Goal: Task Accomplishment & Management: Use online tool/utility

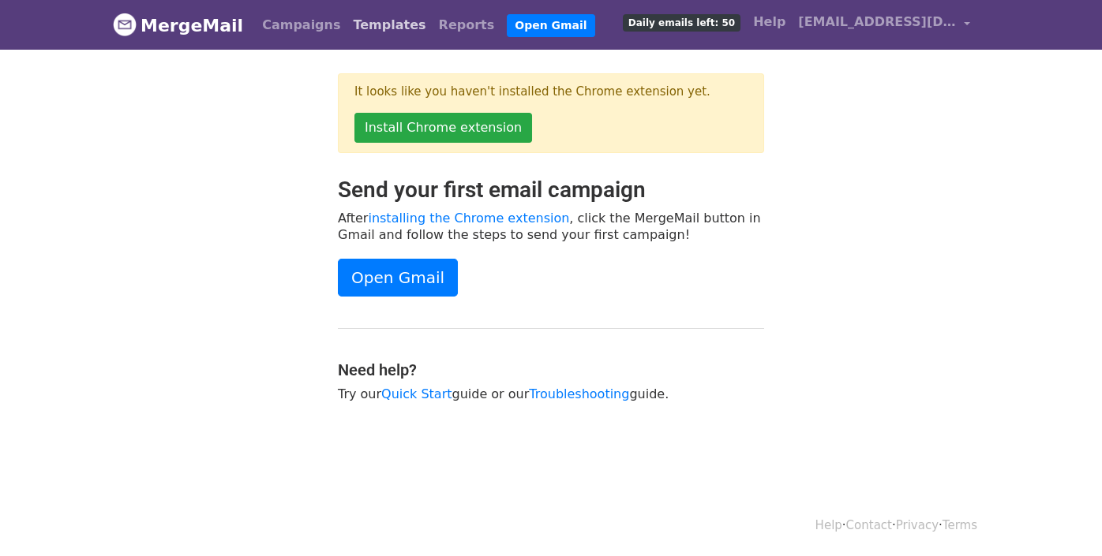
click at [356, 27] on link "Templates" at bounding box center [388, 25] width 85 height 32
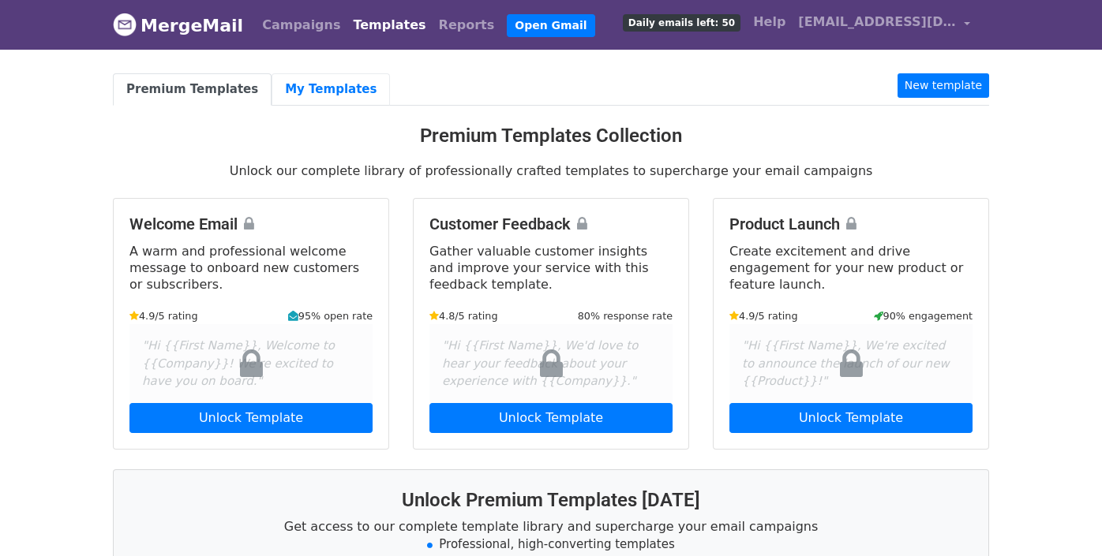
click at [321, 88] on link "My Templates" at bounding box center [330, 89] width 118 height 32
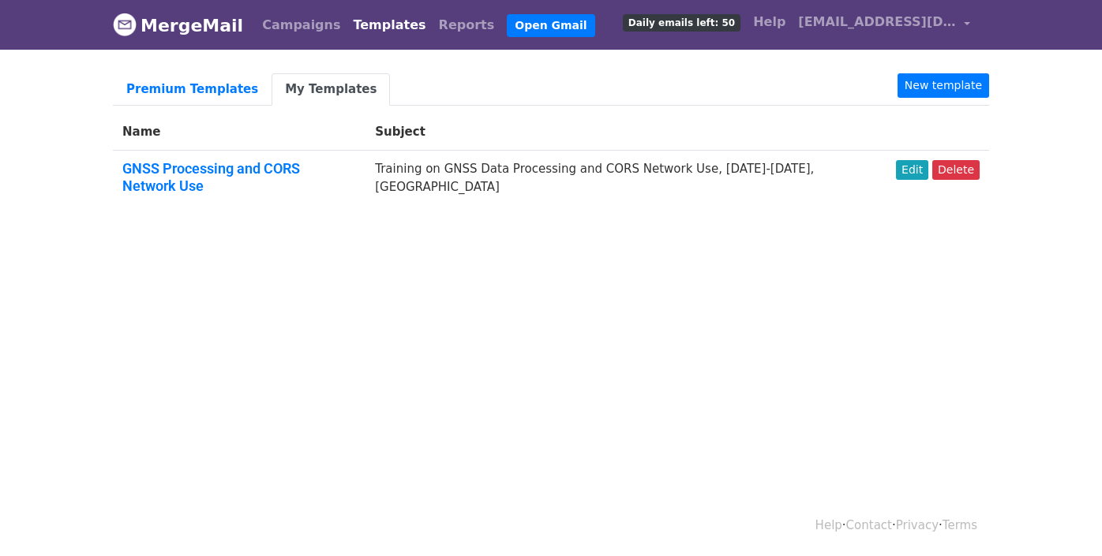
drag, startPoint x: 317, startPoint y: 167, endPoint x: 595, endPoint y: 325, distance: 319.5
click at [595, 325] on html "MergeMail Campaigns Templates Reports Open Gmail Daily emails left: 50 Help eu.…" at bounding box center [551, 278] width 1102 height 556
click at [914, 170] on link "Edit" at bounding box center [912, 170] width 32 height 20
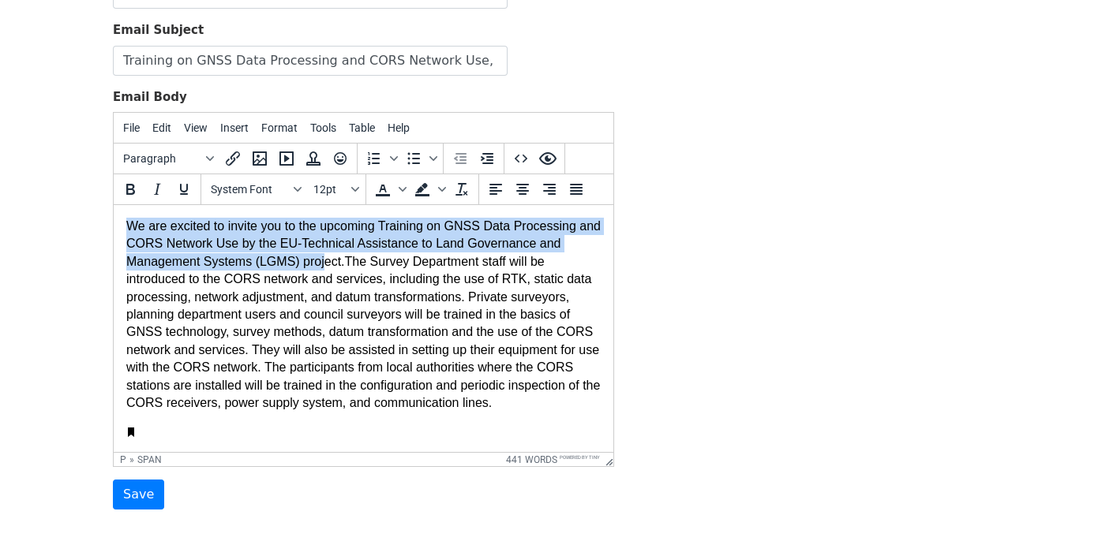
scroll to position [0, 1]
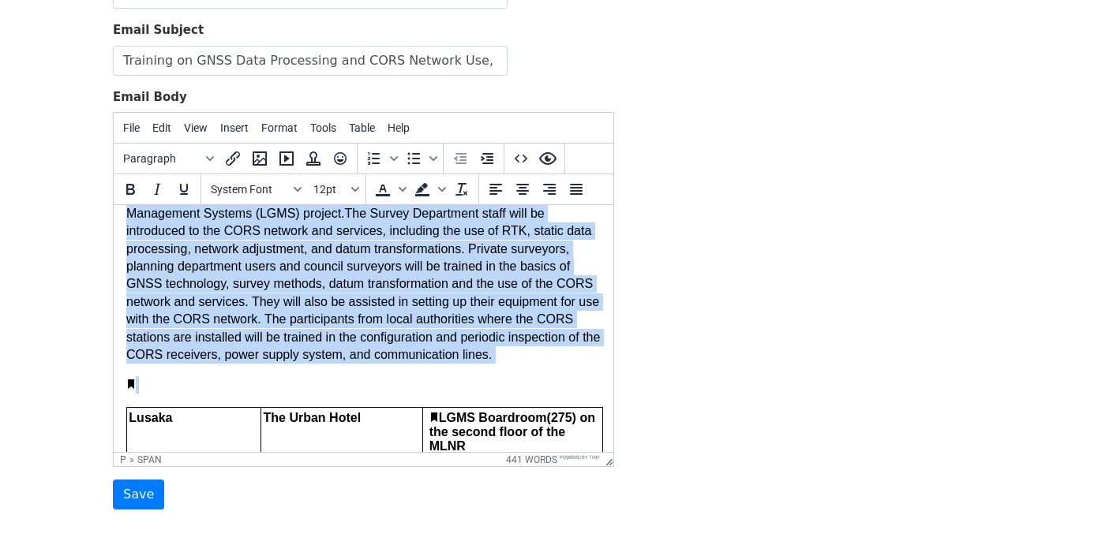
drag, startPoint x: 128, startPoint y: 222, endPoint x: 729, endPoint y: 430, distance: 636.4
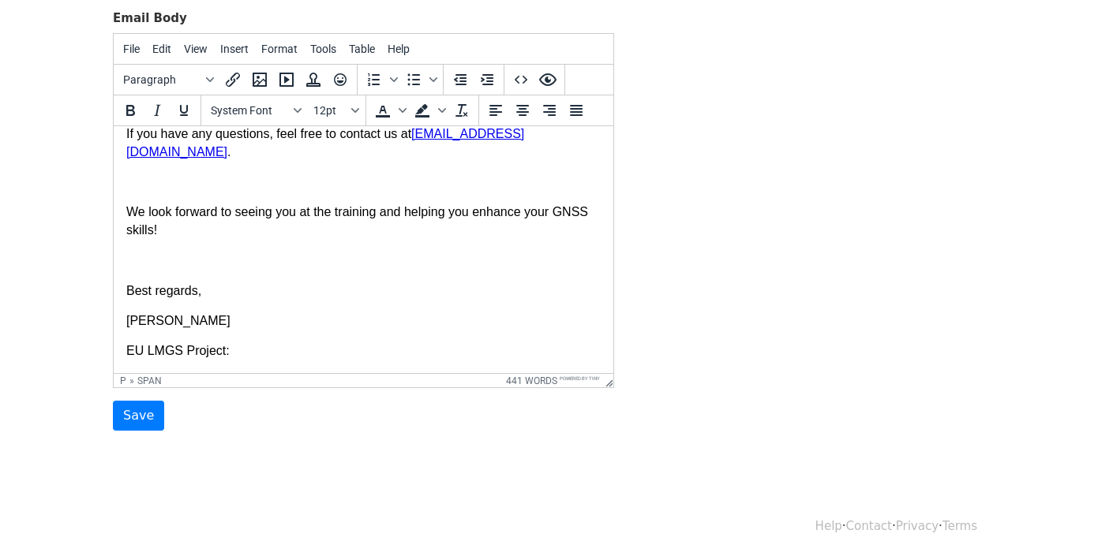
scroll to position [1214, 1]
click at [254, 342] on p "EU LMGS Project:" at bounding box center [363, 350] width 474 height 17
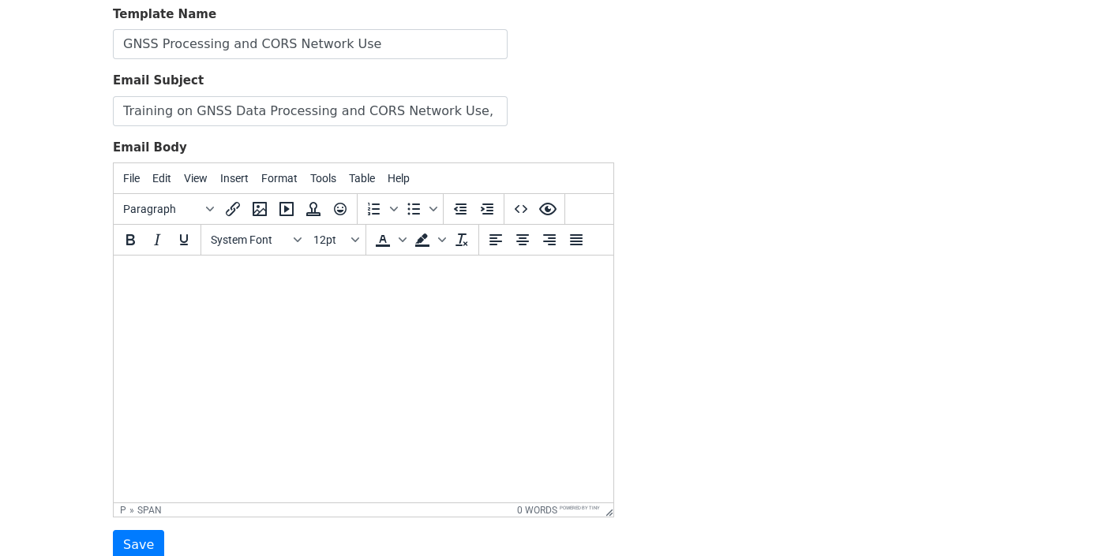
scroll to position [158, 0]
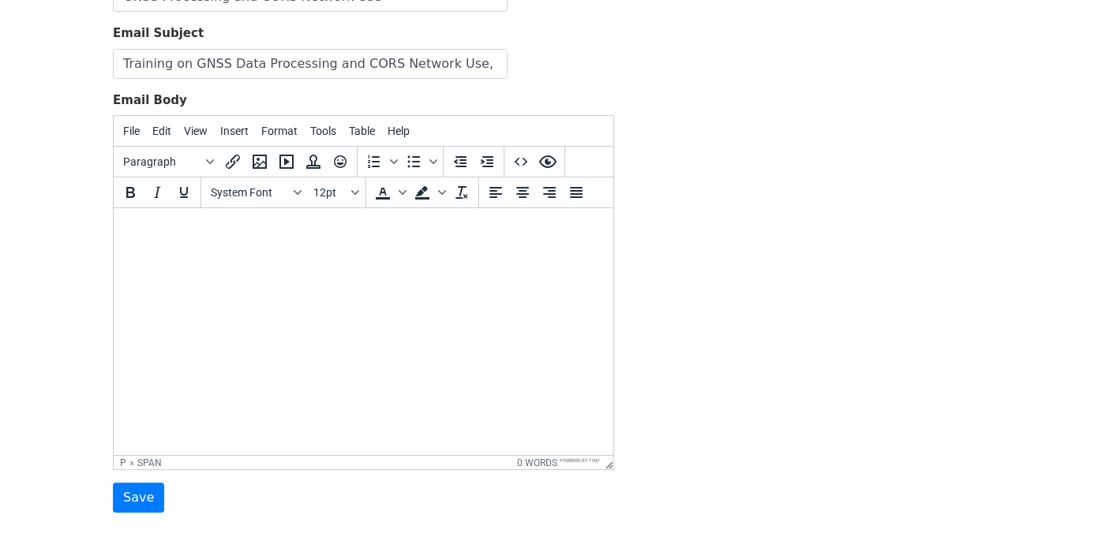
click at [235, 241] on html at bounding box center [363, 229] width 499 height 43
paste body
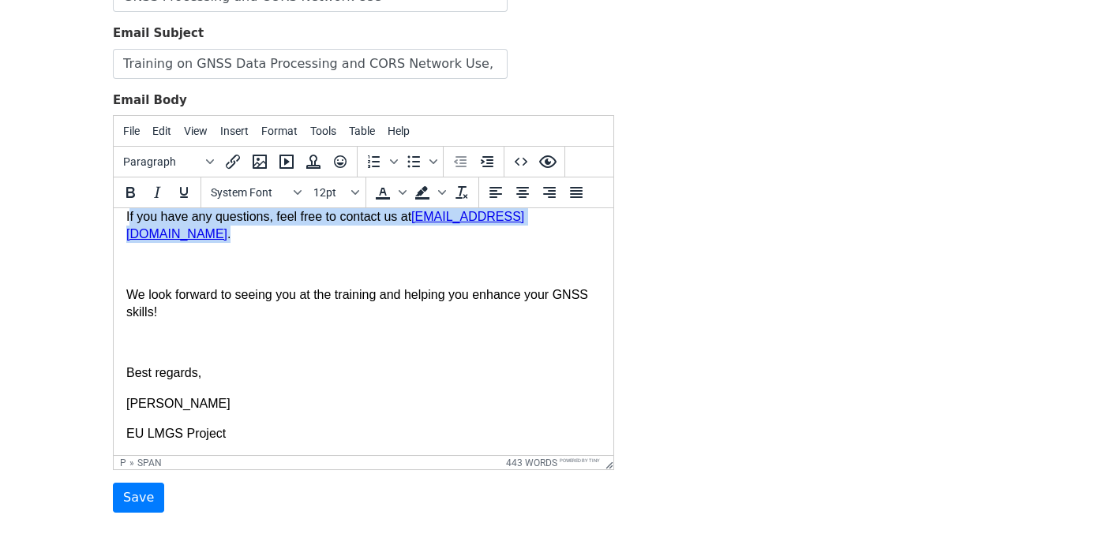
scroll to position [1322, 1]
drag, startPoint x: 128, startPoint y: 237, endPoint x: 590, endPoint y: 238, distance: 462.4
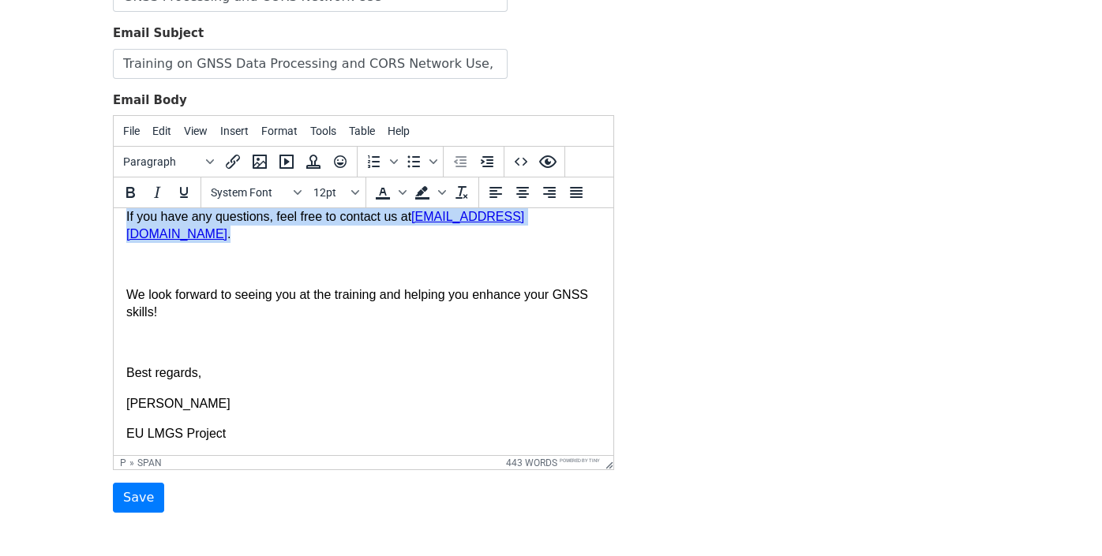
scroll to position [1322, 0]
drag, startPoint x: 571, startPoint y: 240, endPoint x: 222, endPoint y: 448, distance: 406.3
copy p "If you have any questions, feel free to contact us at [EMAIL_ADDRESS][DOMAIN_NA…"
